Goal: Task Accomplishment & Management: Use online tool/utility

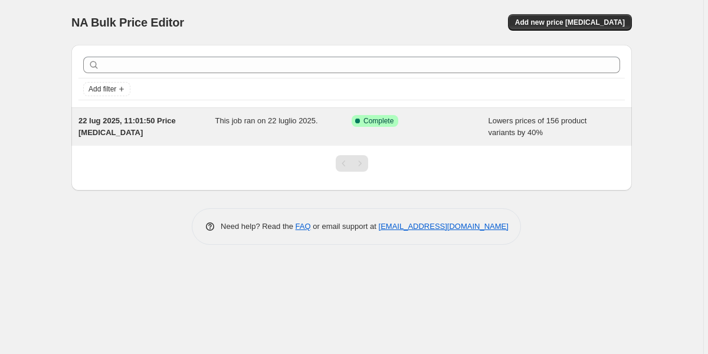
click at [123, 125] on span "22 lug 2025, 11:01:50 Price [MEDICAL_DATA]" at bounding box center [126, 126] width 97 height 21
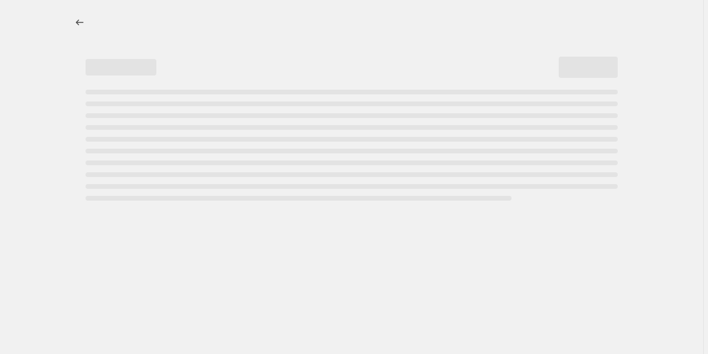
select select "percentage"
select select "collection"
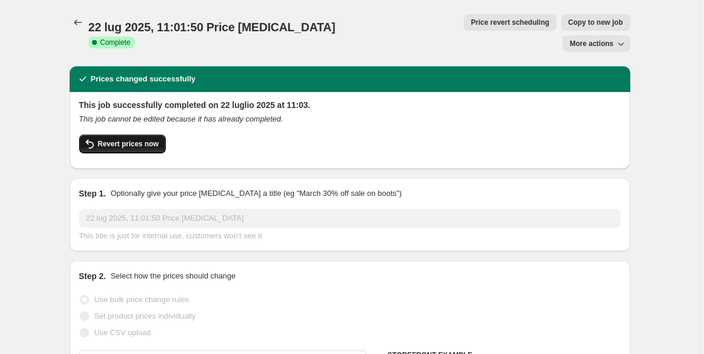
click at [138, 139] on span "Revert prices now" at bounding box center [128, 143] width 61 height 9
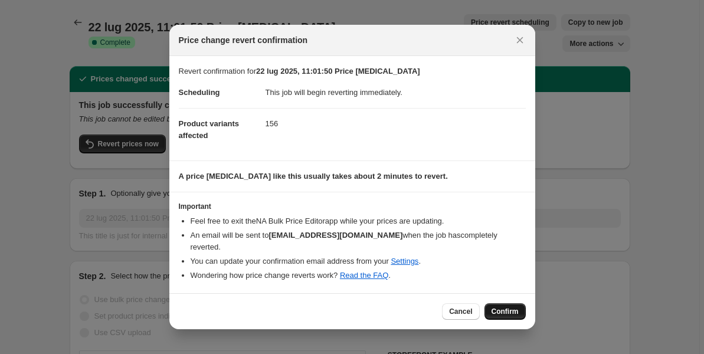
click at [511, 307] on span "Confirm" at bounding box center [505, 311] width 27 height 9
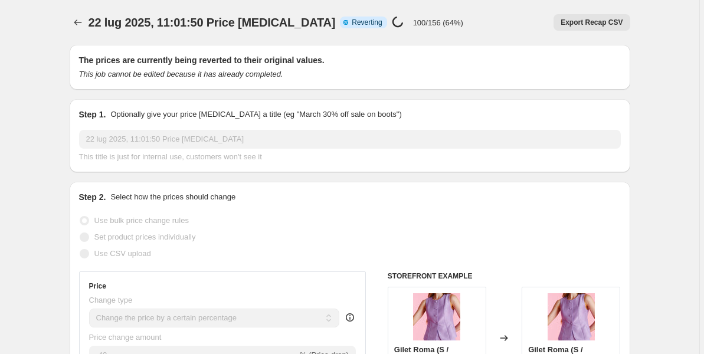
select select "percentage"
select select "collection"
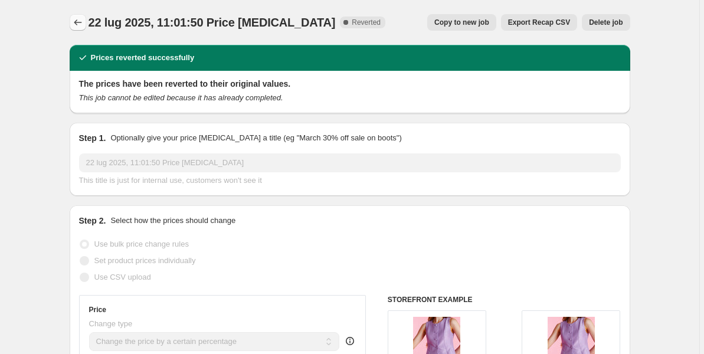
click at [80, 23] on icon "Price change jobs" at bounding box center [78, 23] width 12 height 12
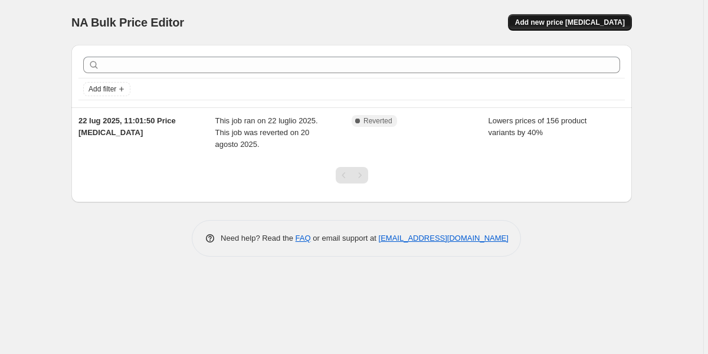
click at [581, 21] on span "Add new price [MEDICAL_DATA]" at bounding box center [570, 22] width 110 height 9
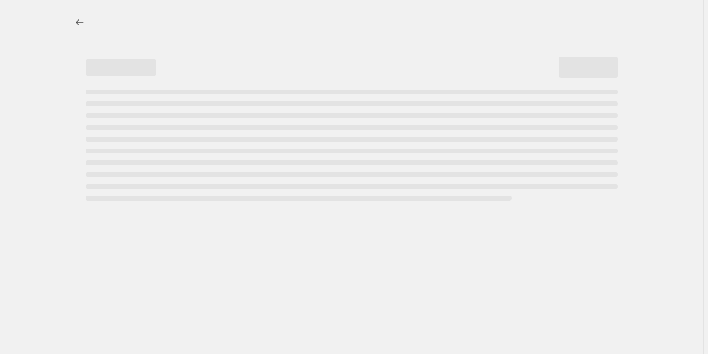
select select "percentage"
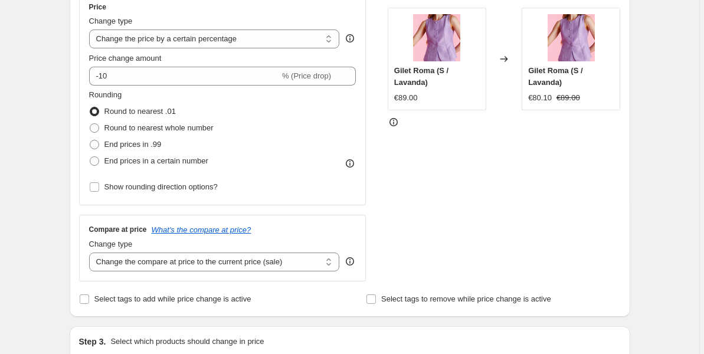
scroll to position [209, 0]
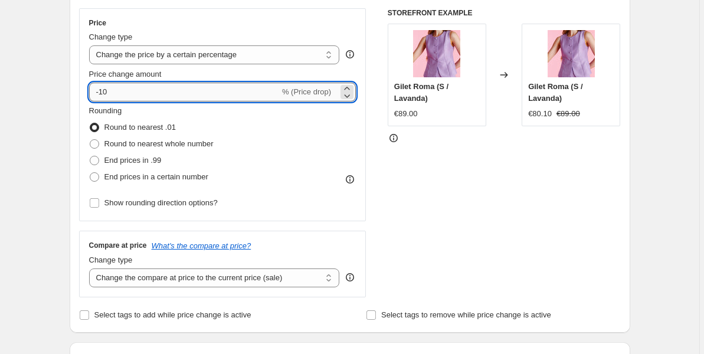
click at [213, 89] on input "-10" at bounding box center [184, 92] width 191 height 19
type input "-1"
click at [97, 94] on input "50" at bounding box center [177, 92] width 177 height 19
type input "-50"
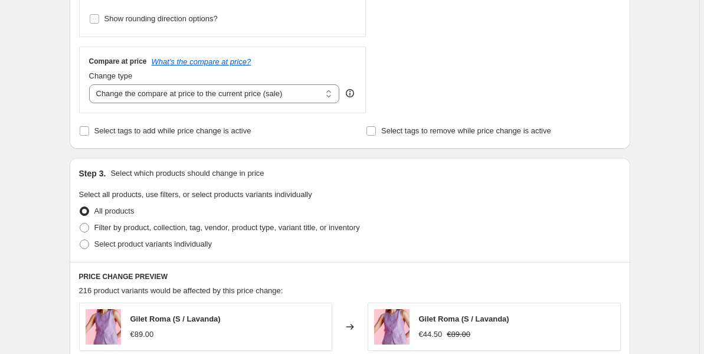
scroll to position [386, 0]
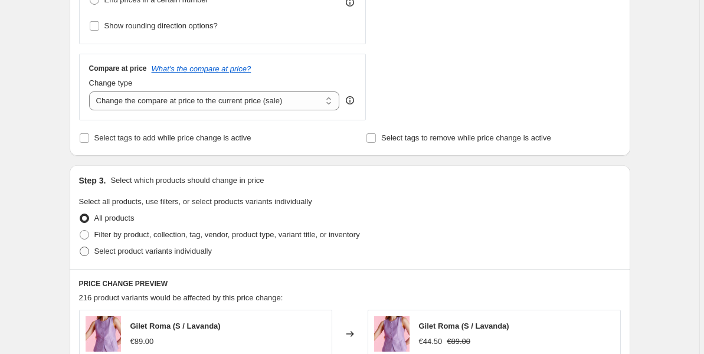
click at [86, 253] on span at bounding box center [84, 251] width 9 height 9
click at [80, 247] on input "Select product variants individually" at bounding box center [80, 247] width 1 height 1
radio input "true"
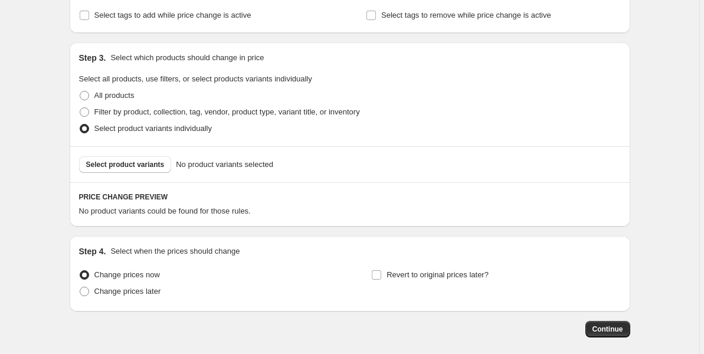
scroll to position [511, 0]
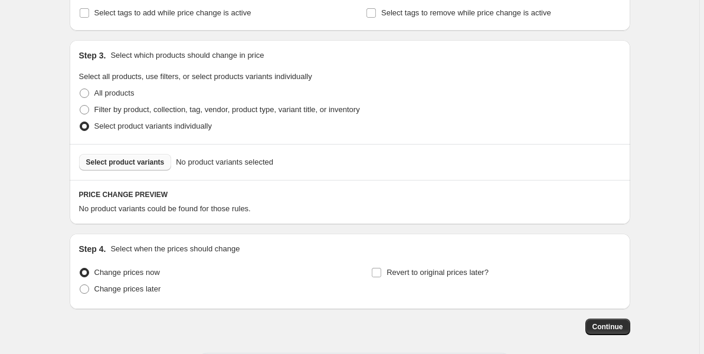
click at [124, 162] on span "Select product variants" at bounding box center [125, 162] width 78 height 9
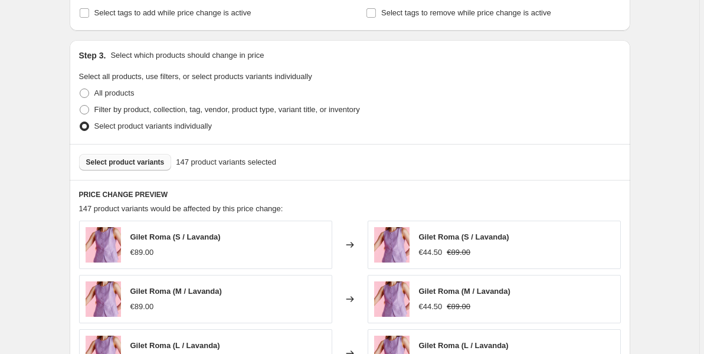
click at [678, 147] on div "Create new price [MEDICAL_DATA]. This page is ready Create new price [MEDICAL_D…" at bounding box center [349, 97] width 699 height 1216
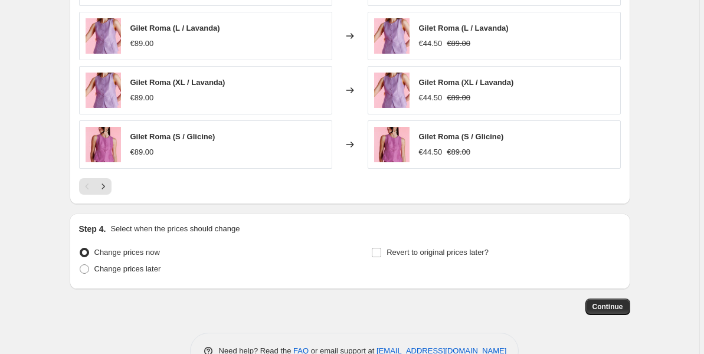
scroll to position [862, 0]
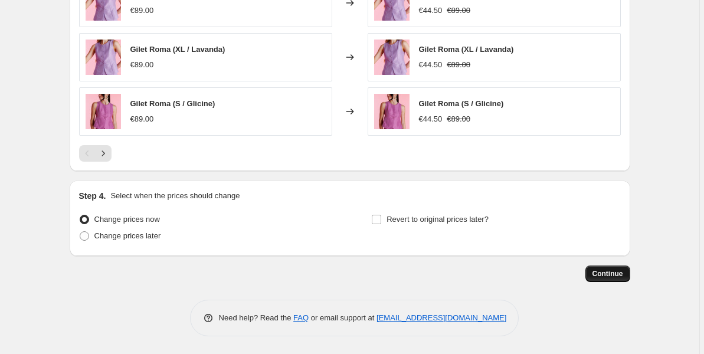
click at [614, 271] on span "Continue" at bounding box center [608, 273] width 31 height 9
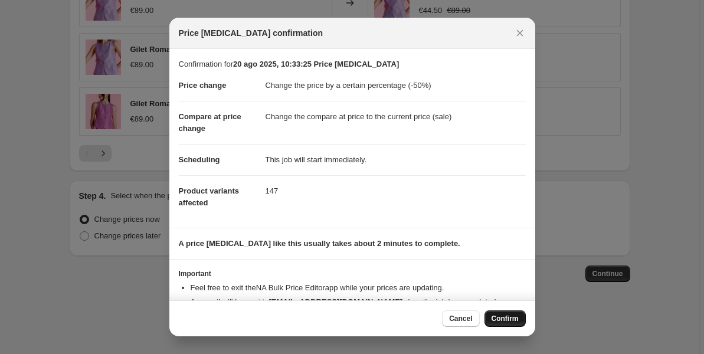
click at [513, 319] on span "Confirm" at bounding box center [505, 318] width 27 height 9
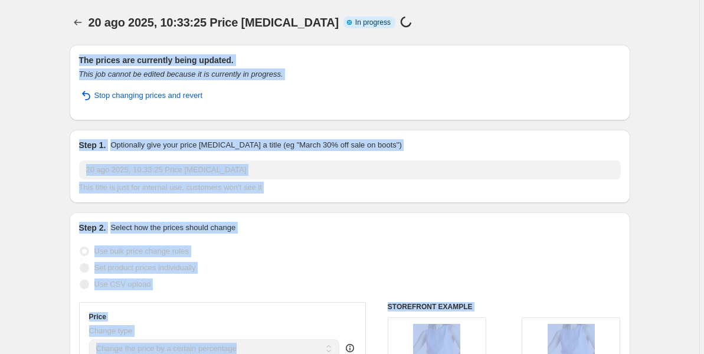
drag, startPoint x: 703, startPoint y: 254, endPoint x: 708, endPoint y: -129, distance: 383.1
click at [704, 0] on html "Home Settings Plans Skip to content 20 ago 2025, 10:33:25 Price [MEDICAL_DATA].…" at bounding box center [352, 177] width 704 height 354
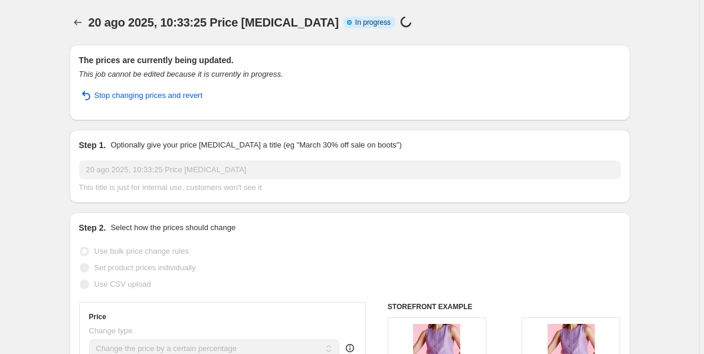
click at [629, 30] on div "20 ago 2025, 10:33:25 Price [MEDICAL_DATA] Info Partially complete In progress …" at bounding box center [350, 22] width 561 height 17
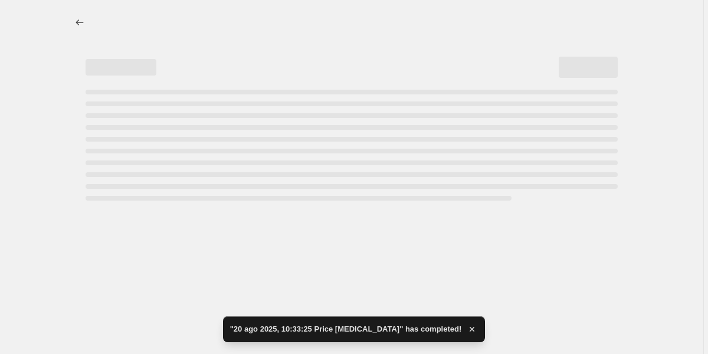
select select "percentage"
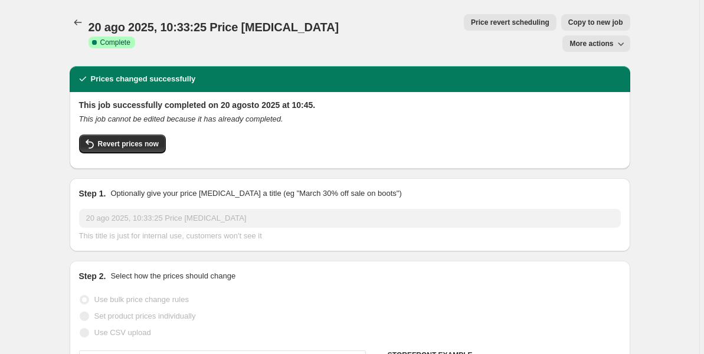
click at [629, 35] on button "More actions" at bounding box center [595, 43] width 67 height 17
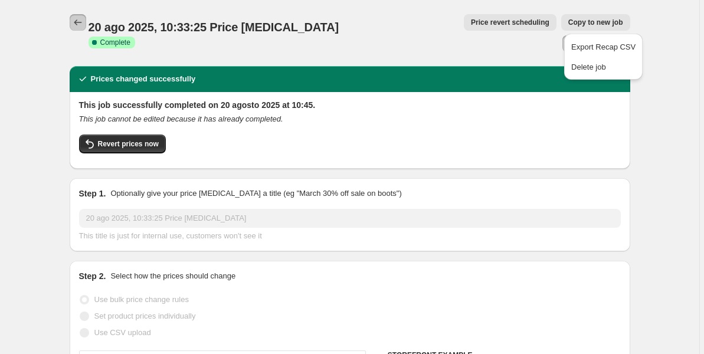
click at [81, 24] on icon "Price change jobs" at bounding box center [78, 23] width 12 height 12
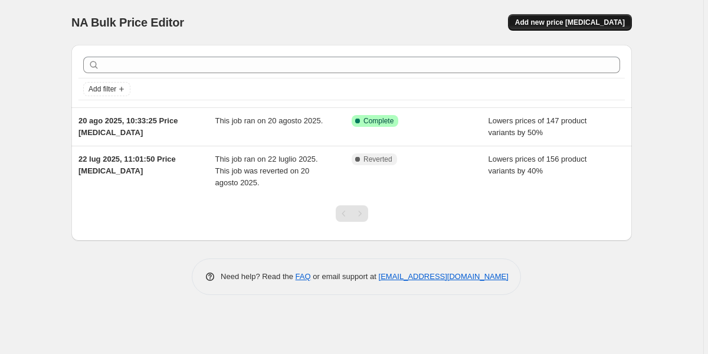
click at [569, 19] on span "Add new price [MEDICAL_DATA]" at bounding box center [570, 22] width 110 height 9
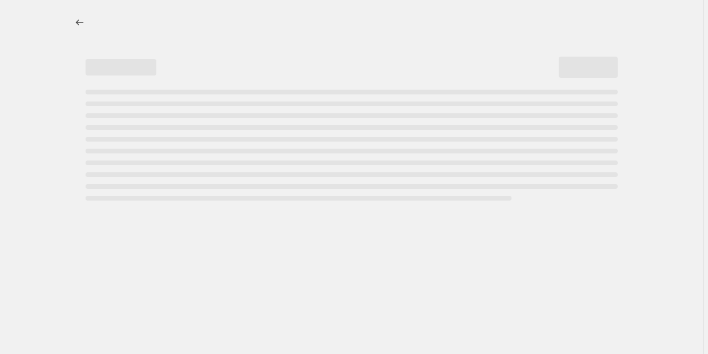
select select "percentage"
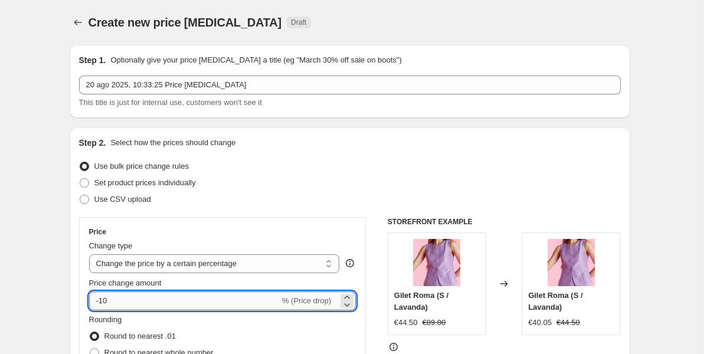
click at [126, 305] on input "-10" at bounding box center [184, 301] width 191 height 19
type input "-1"
type input "-40"
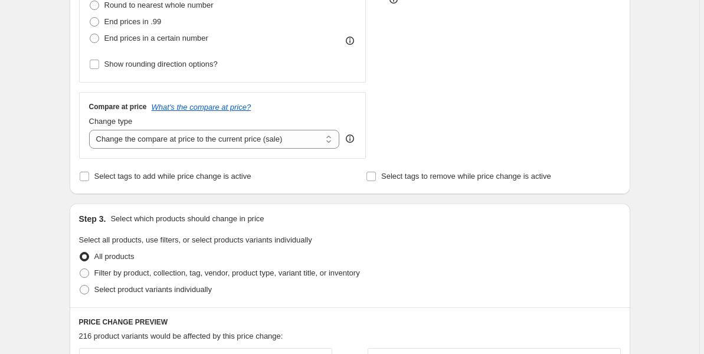
scroll to position [353, 0]
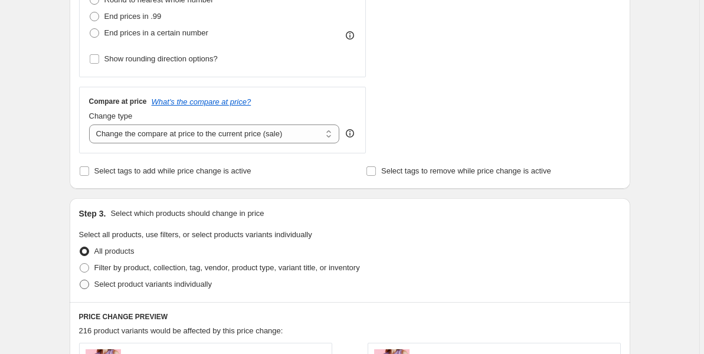
click at [88, 286] on span at bounding box center [84, 284] width 9 height 9
click at [80, 280] on input "Select product variants individually" at bounding box center [80, 280] width 1 height 1
radio input "true"
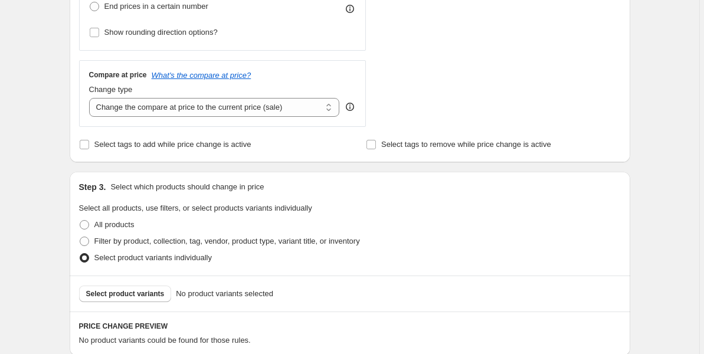
scroll to position [380, 0]
click at [142, 295] on span "Select product variants" at bounding box center [125, 293] width 78 height 9
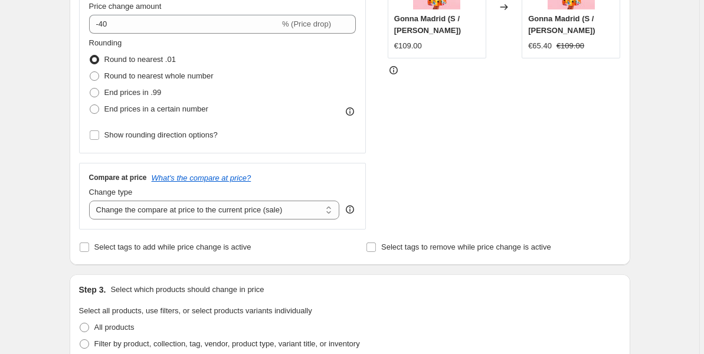
scroll to position [862, 0]
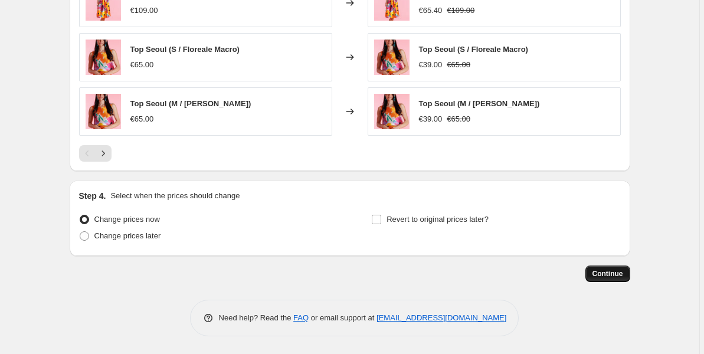
click at [602, 273] on span "Continue" at bounding box center [608, 273] width 31 height 9
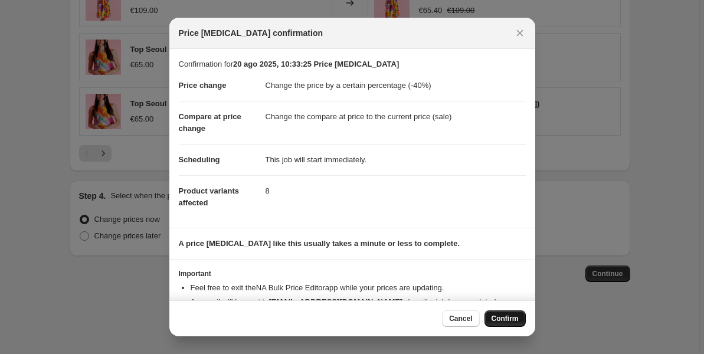
click at [495, 318] on span "Confirm" at bounding box center [505, 318] width 27 height 9
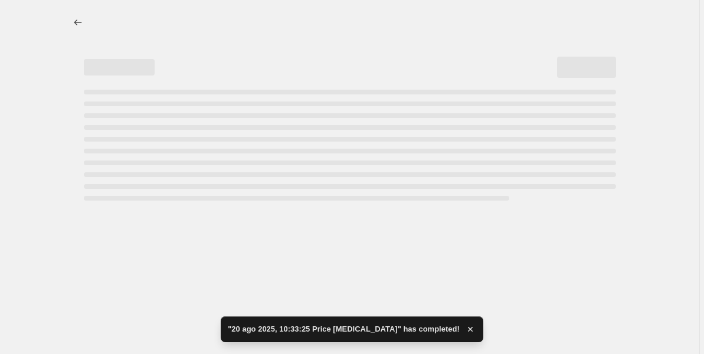
select select "percentage"
